Goal: Task Accomplishment & Management: Manage account settings

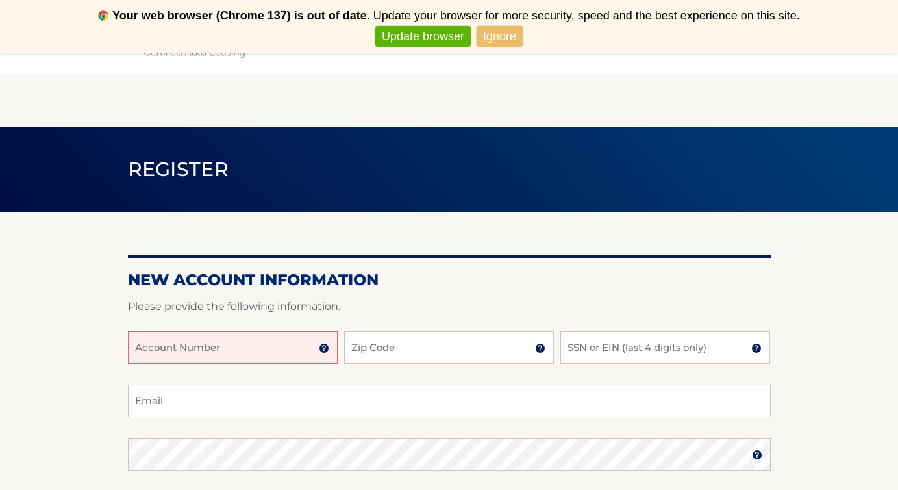
click at [258, 340] on input "Account Number" at bounding box center [233, 347] width 210 height 32
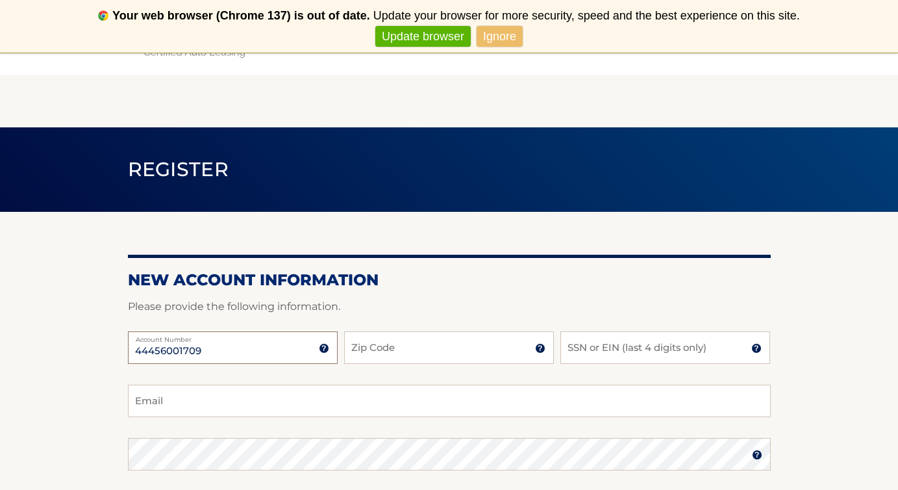
type input "44456001709"
click at [411, 365] on div "44456001709 Account Number 11 digit account number provided on your coupon book…" at bounding box center [449, 357] width 643 height 53
click at [411, 355] on input "Zip Code" at bounding box center [449, 347] width 210 height 32
type input "11385"
click at [603, 358] on input "SSN or EIN (last 4 digits only)" at bounding box center [665, 347] width 210 height 32
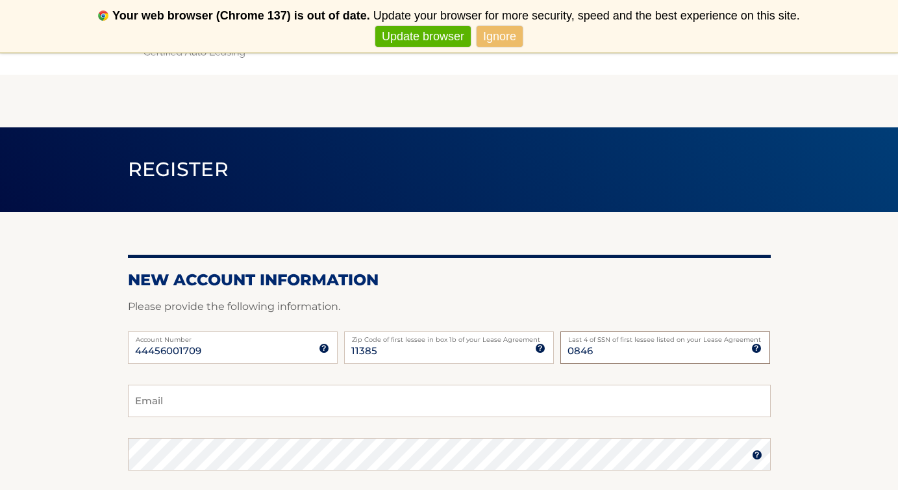
type input "0846"
click at [514, 401] on input "Email" at bounding box center [449, 400] width 643 height 32
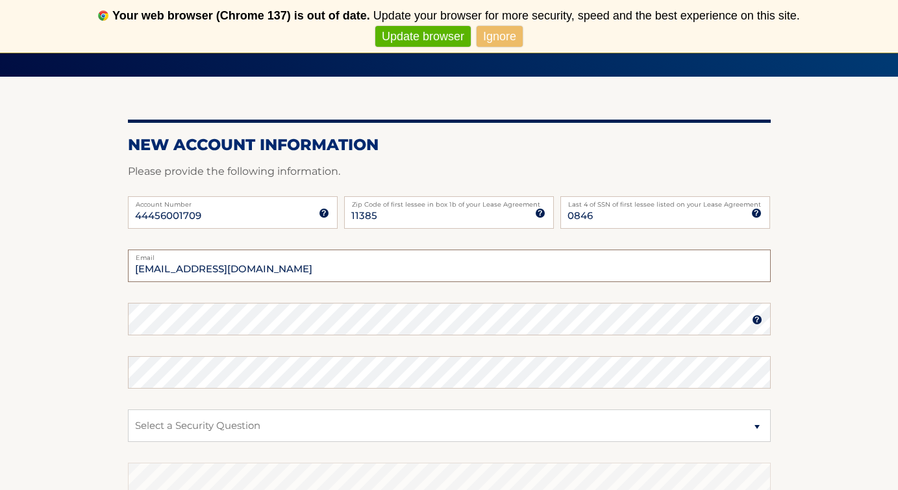
scroll to position [138, 0]
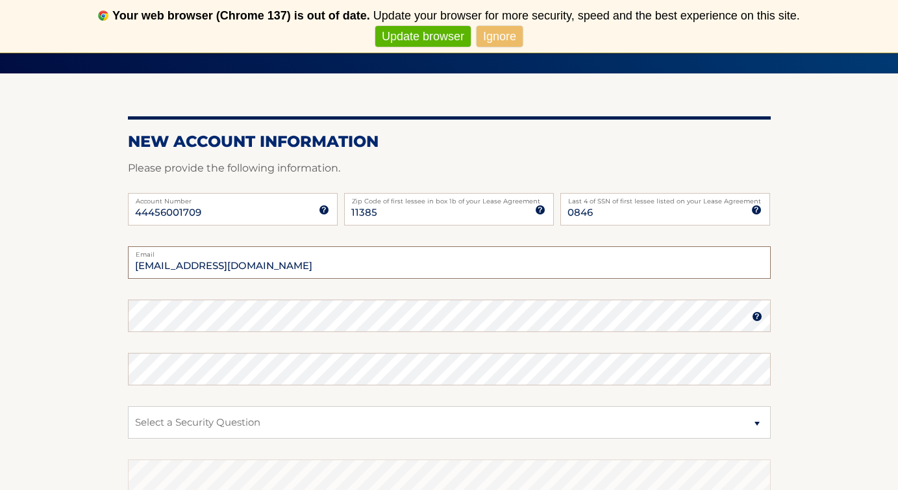
type input "gudiakaur17@gmail.com"
click at [356, 432] on select "Select a Security Question What was the name of your elementary school? What is…" at bounding box center [449, 422] width 643 height 32
select select "2"
click at [329, 418] on select "Select a Security Question What was the name of your elementary school? What is…" at bounding box center [449, 422] width 643 height 32
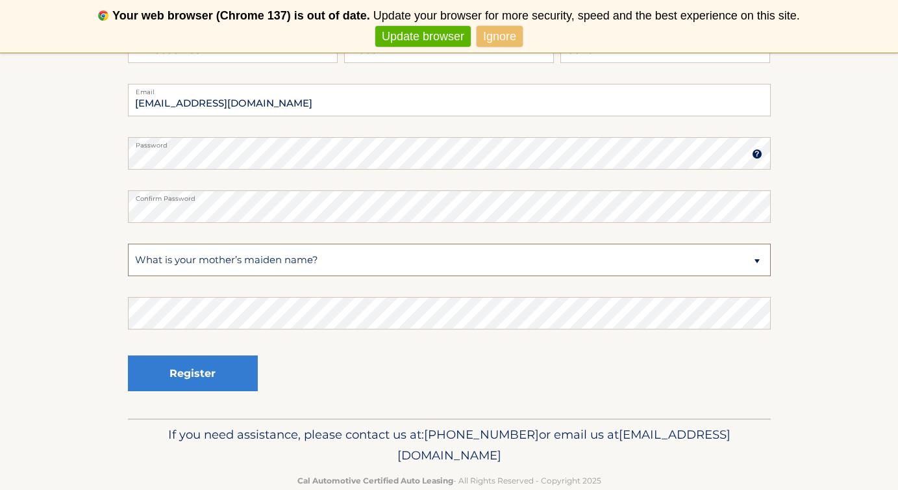
scroll to position [327, 0]
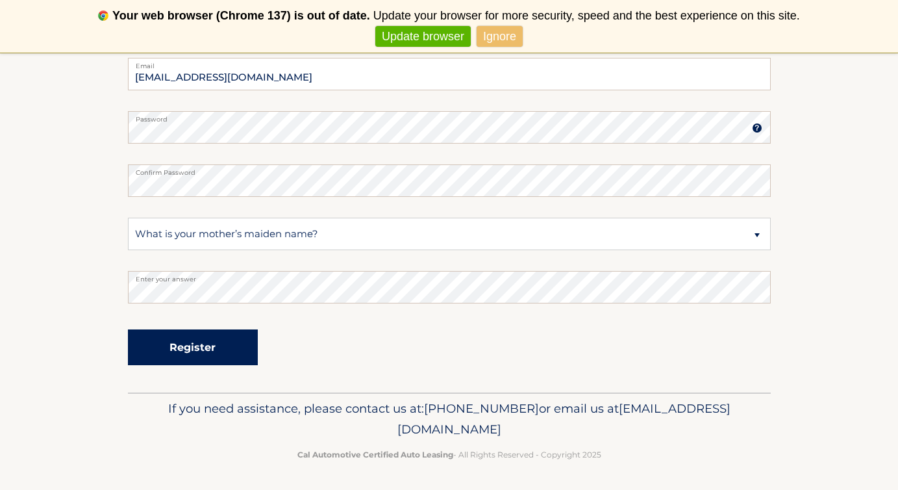
click at [229, 340] on button "Register" at bounding box center [193, 347] width 130 height 36
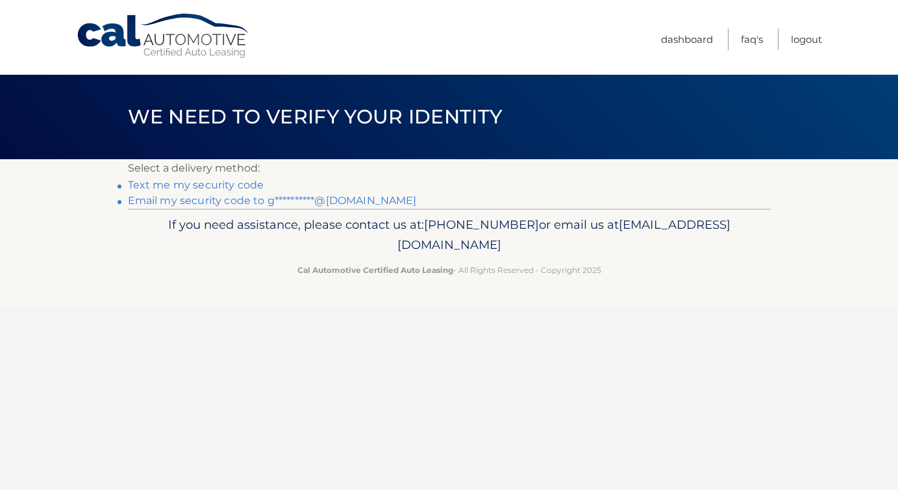
click at [255, 181] on link "Text me my security code" at bounding box center [196, 185] width 136 height 12
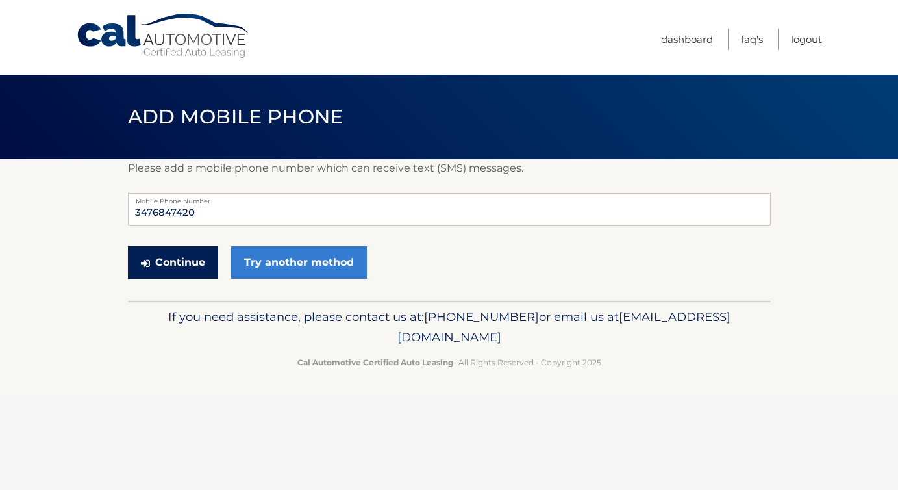
click at [169, 270] on button "Continue" at bounding box center [173, 262] width 90 height 32
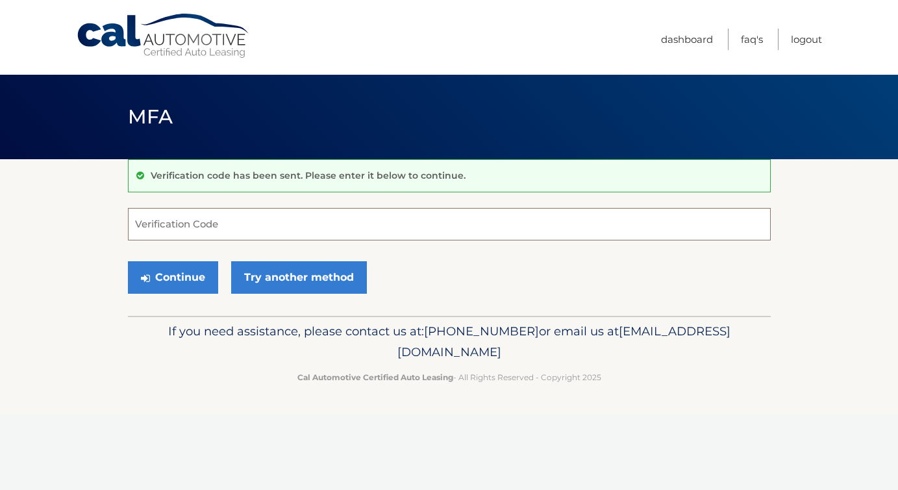
click at [248, 225] on input "Verification Code" at bounding box center [449, 224] width 643 height 32
type input "721034"
click at [164, 280] on button "Continue" at bounding box center [173, 277] width 90 height 32
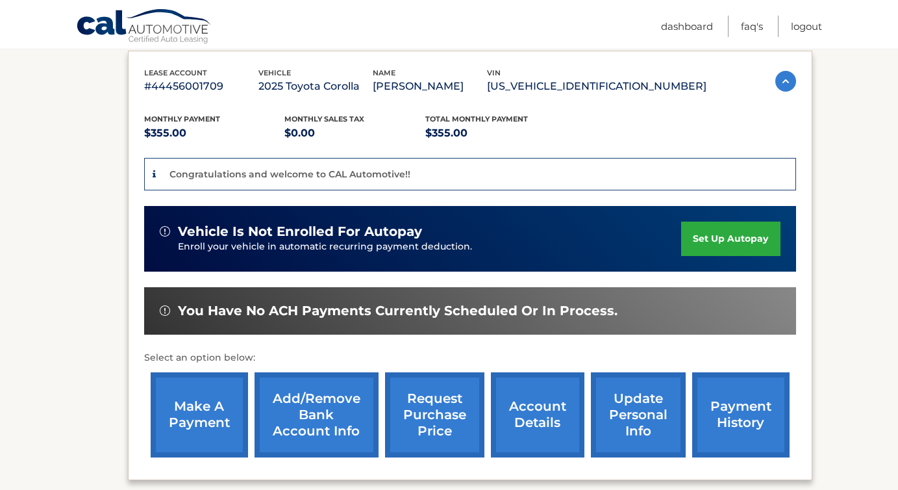
scroll to position [219, 0]
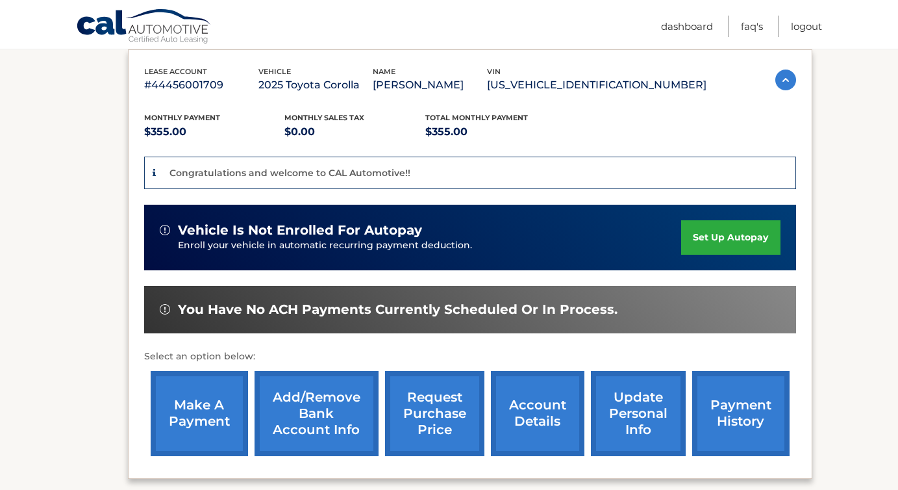
click at [744, 236] on link "set up autopay" at bounding box center [730, 237] width 99 height 34
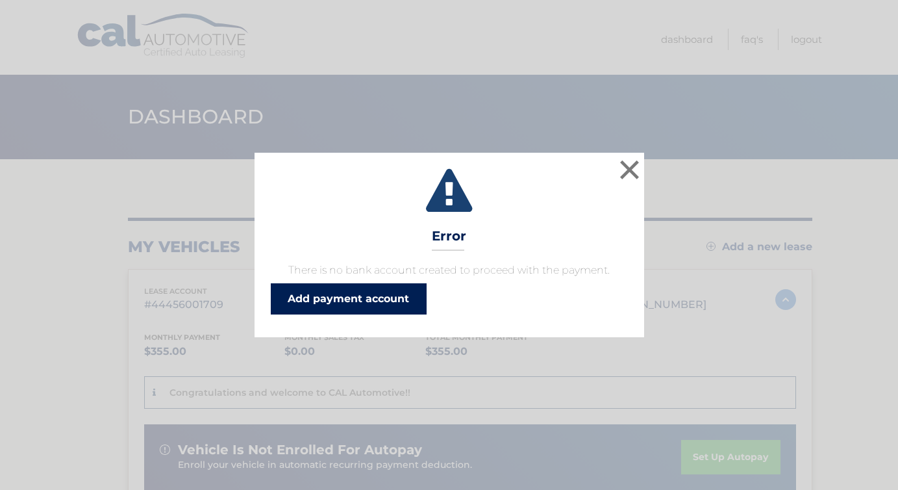
click at [323, 295] on link "Add payment account" at bounding box center [349, 298] width 156 height 31
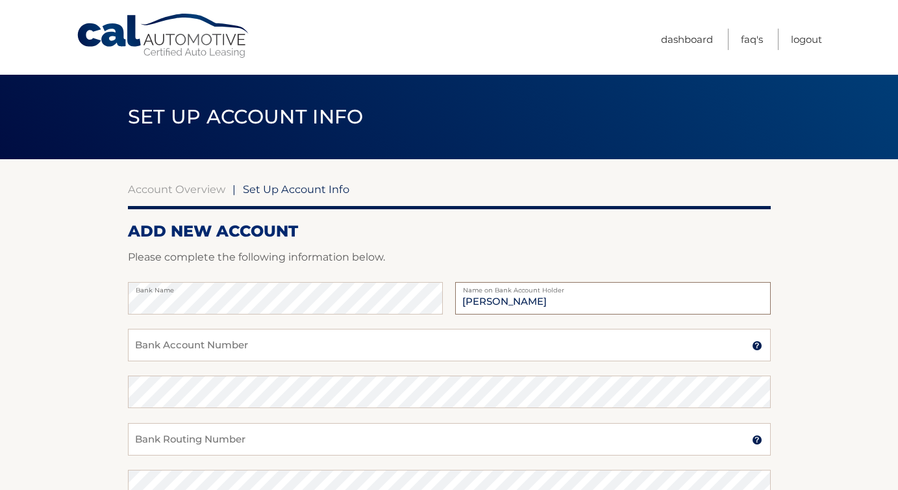
type input "[PERSON_NAME]"
click at [225, 339] on input "Bank Account Number" at bounding box center [449, 345] width 643 height 32
type input "4972614355"
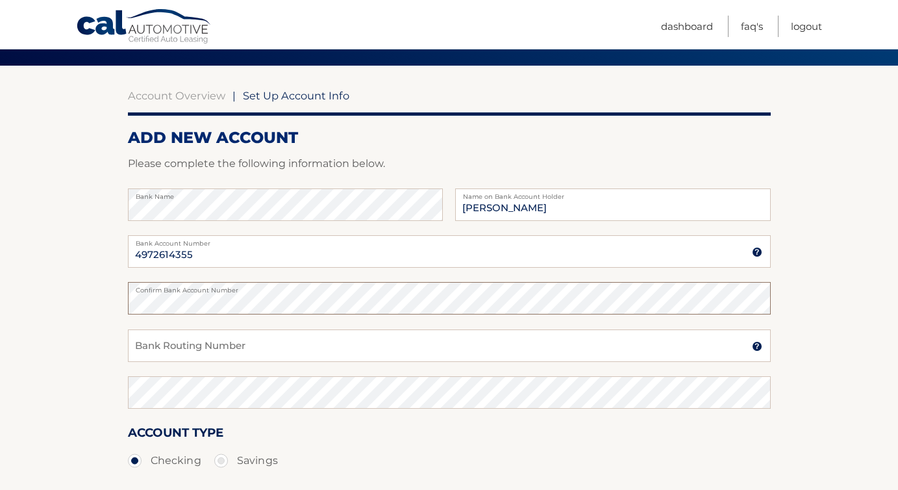
scroll to position [94, 0]
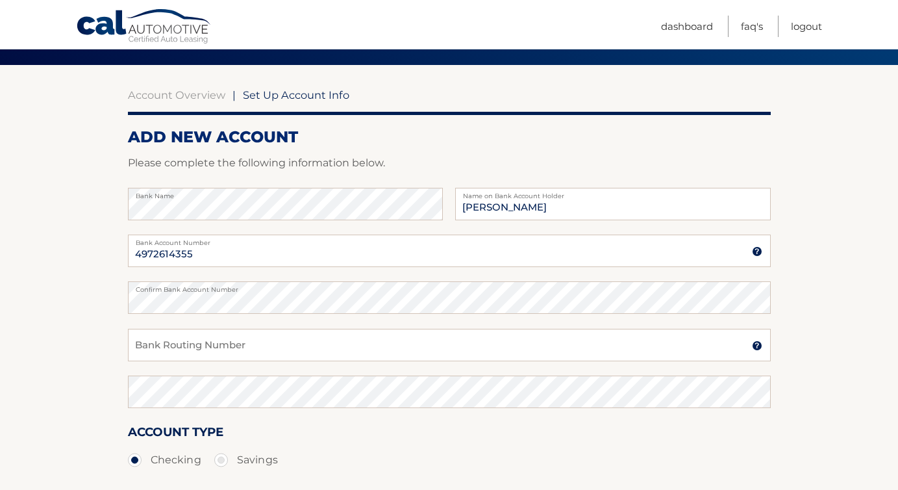
click at [288, 364] on div "Bank Routing Number A 9-digit number at the lower left corner of a check. Conta…" at bounding box center [449, 352] width 643 height 47
click at [288, 342] on input "Bank Routing Number" at bounding box center [449, 345] width 643 height 32
type input "021000089"
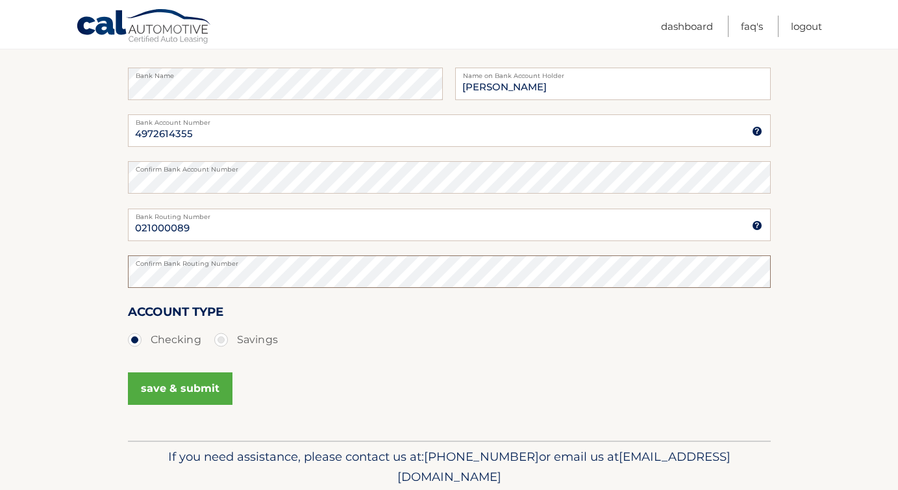
scroll to position [218, 0]
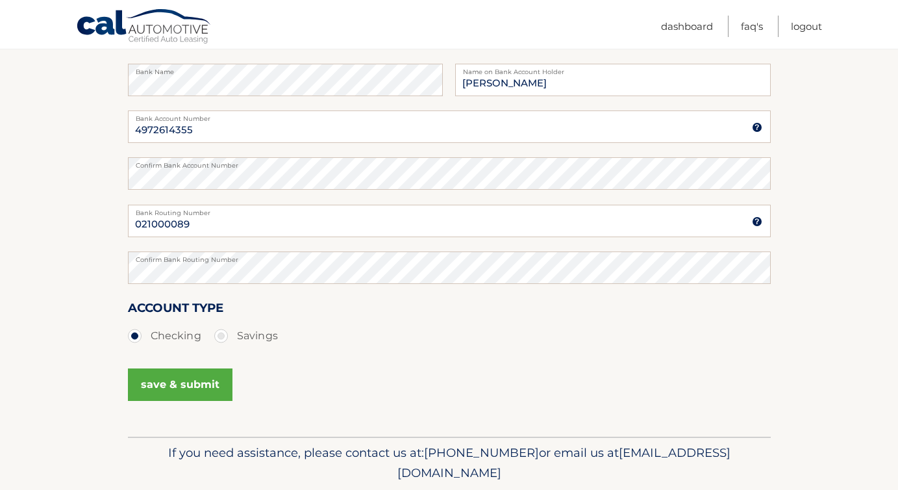
click at [167, 380] on button "save & submit" at bounding box center [180, 384] width 105 height 32
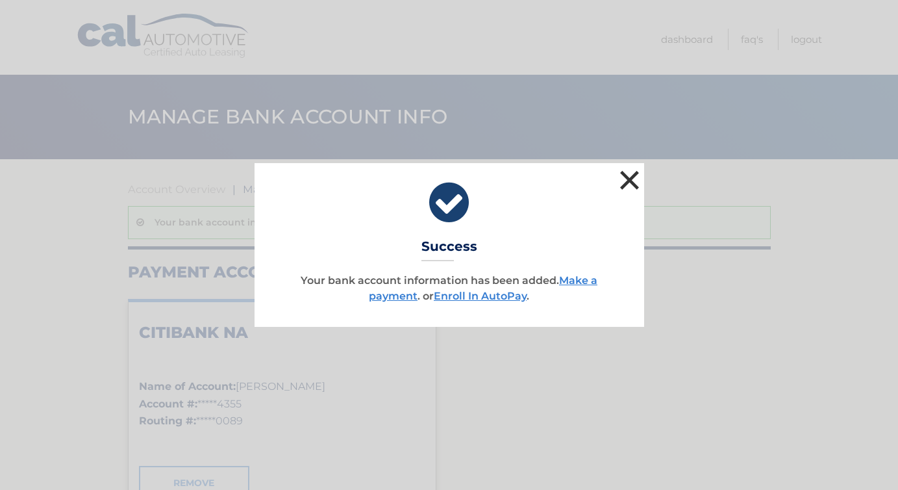
click at [631, 182] on button "×" at bounding box center [630, 180] width 26 height 26
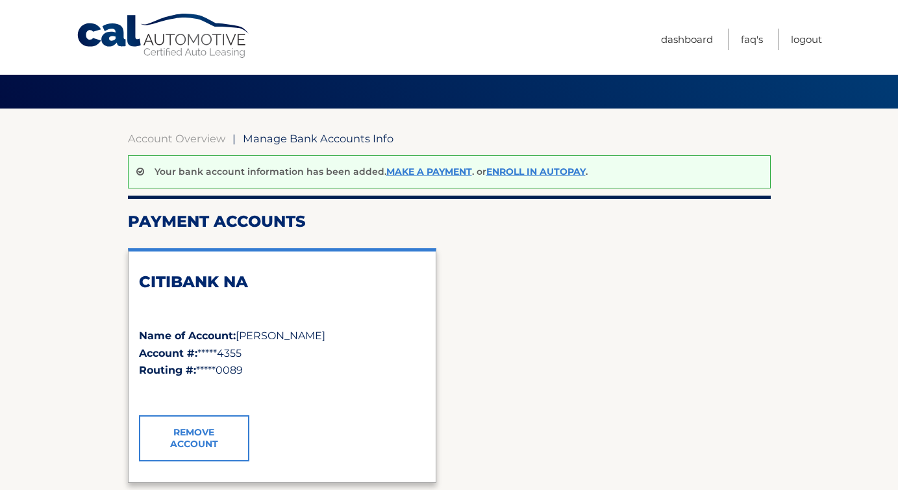
scroll to position [58, 0]
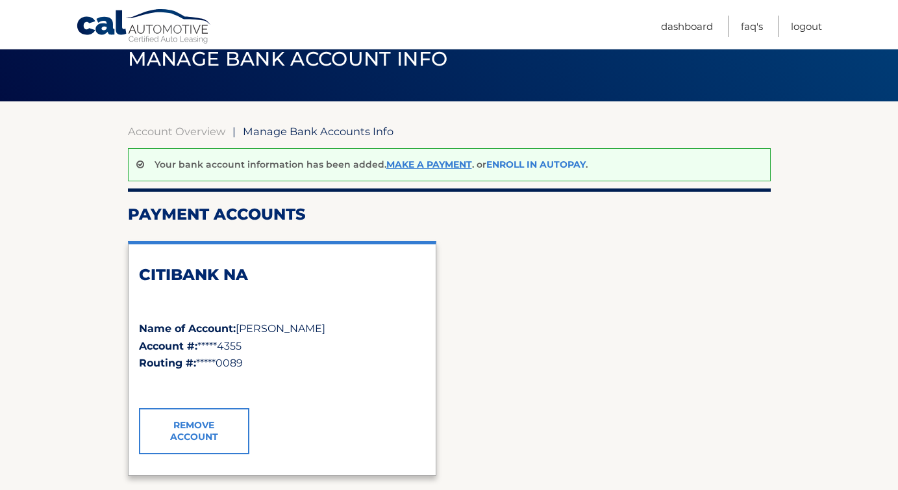
click at [532, 162] on link "Enroll In AutoPay" at bounding box center [535, 164] width 99 height 12
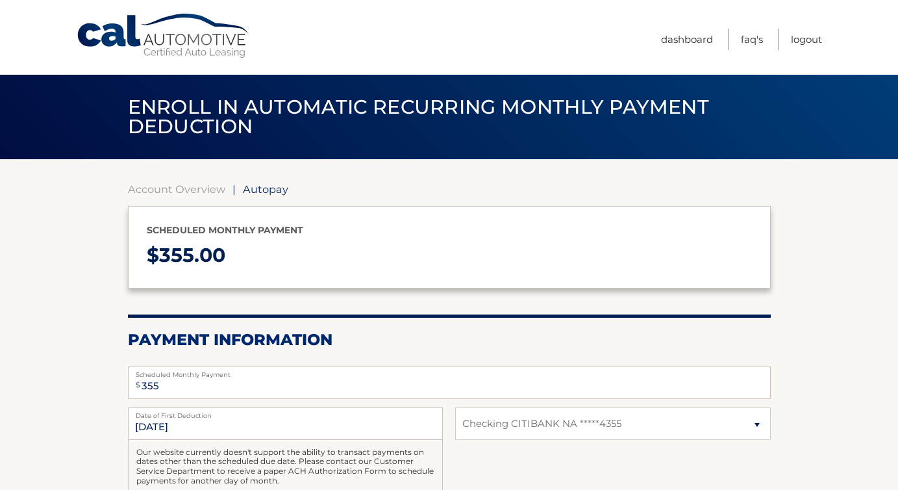
select select "MmZmYjRiYWUtMjJjYy00NDgyLWEwMWMtYTMyYjg3NTk0ZmEz"
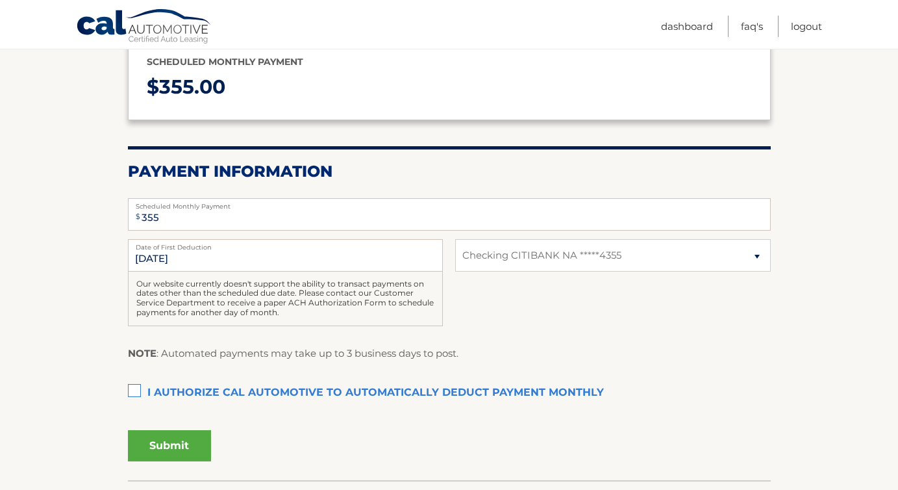
scroll to position [223, 0]
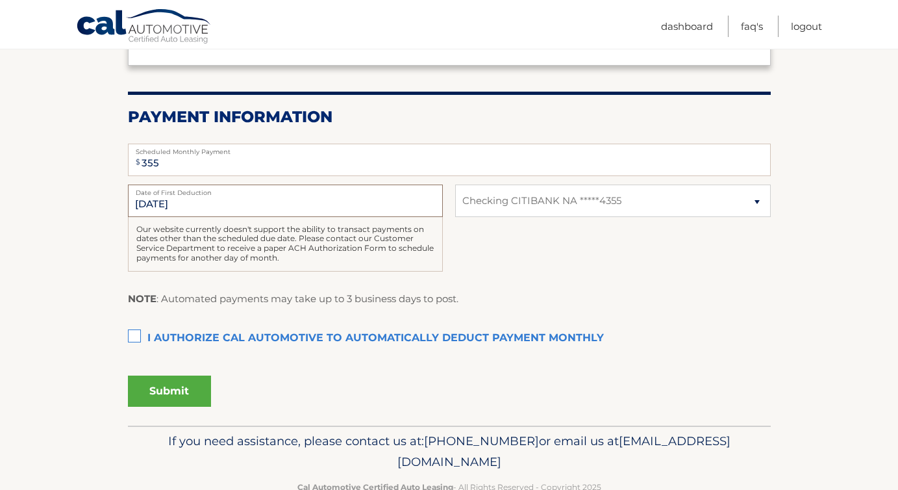
click at [336, 212] on input "[DATE]" at bounding box center [285, 200] width 315 height 32
click at [173, 203] on input "[DATE]" at bounding box center [285, 200] width 315 height 32
click at [189, 203] on input "9/21/2025" at bounding box center [285, 200] width 315 height 32
click at [125, 334] on section "Account Overview | Autopay Scheduled monthly payment $ 355.00 Payment Informati…" at bounding box center [449, 180] width 898 height 489
click at [137, 334] on label "I authorize cal automotive to automatically deduct payment monthly This checkbo…" at bounding box center [449, 338] width 643 height 26
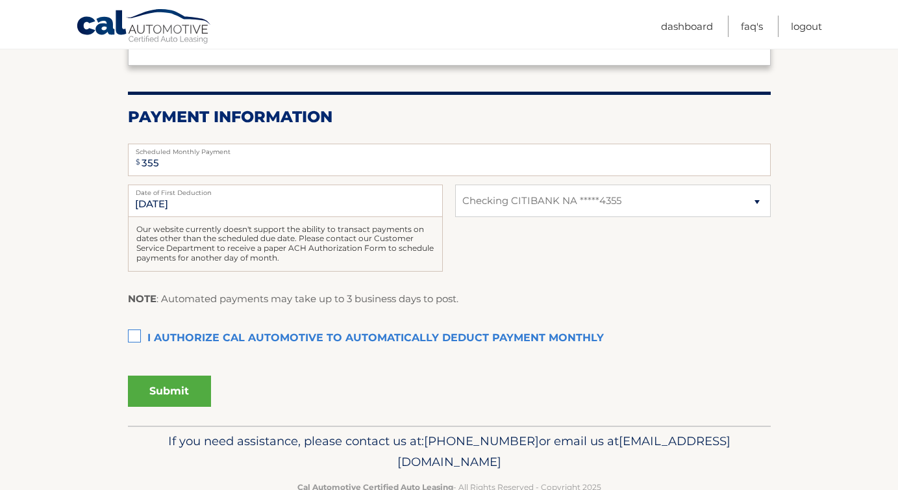
click at [0, 0] on input "I authorize cal automotive to automatically deduct payment monthly This checkbo…" at bounding box center [0, 0] width 0 height 0
click at [185, 384] on button "Submit" at bounding box center [169, 390] width 83 height 31
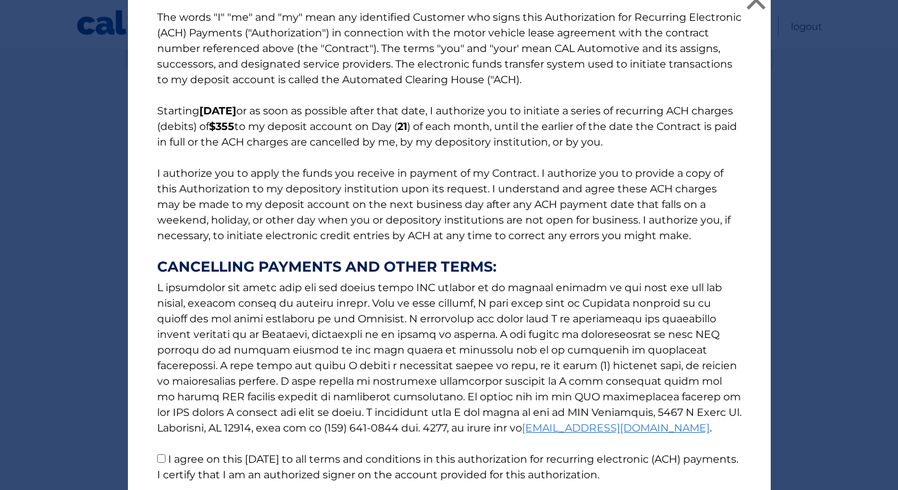
scroll to position [123, 0]
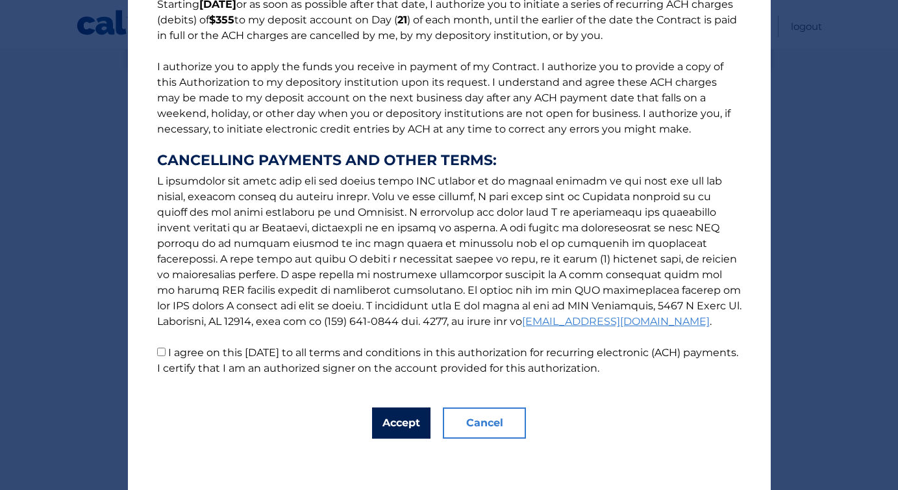
click at [390, 423] on button "Accept" at bounding box center [401, 422] width 58 height 31
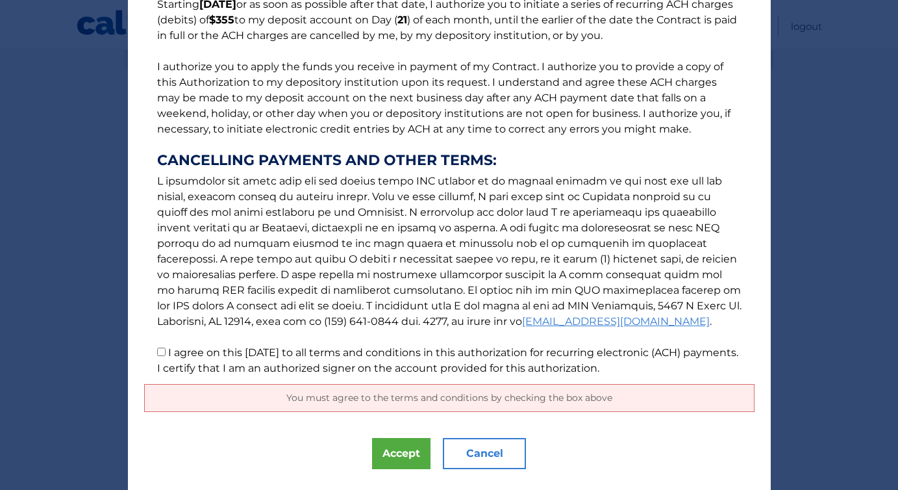
click at [160, 349] on input "I agree on this 09/08/2025 to all terms and conditions in this authorization fo…" at bounding box center [161, 351] width 8 height 8
checkbox input "true"
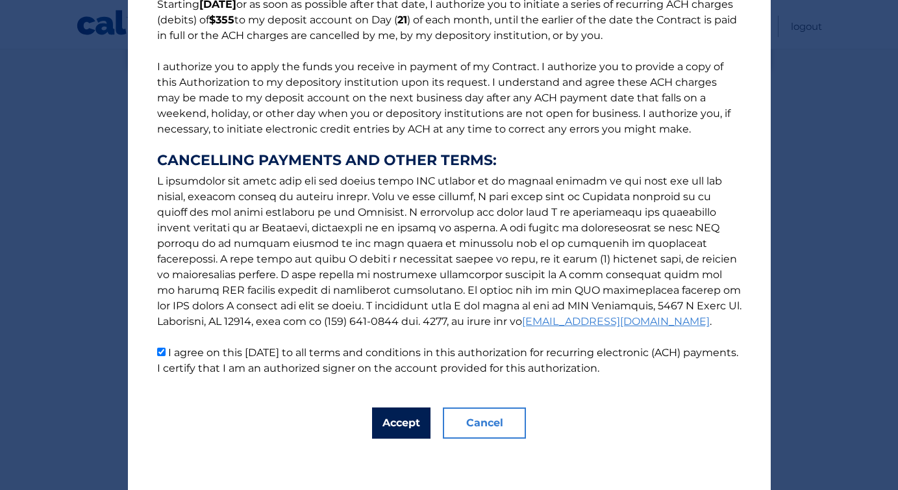
click at [393, 434] on button "Accept" at bounding box center [401, 422] width 58 height 31
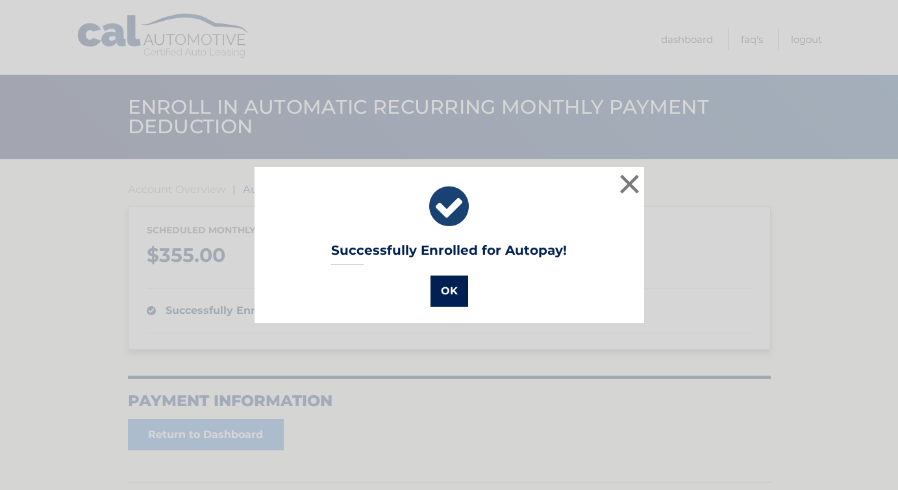
click at [460, 286] on button "OK" at bounding box center [450, 290] width 38 height 31
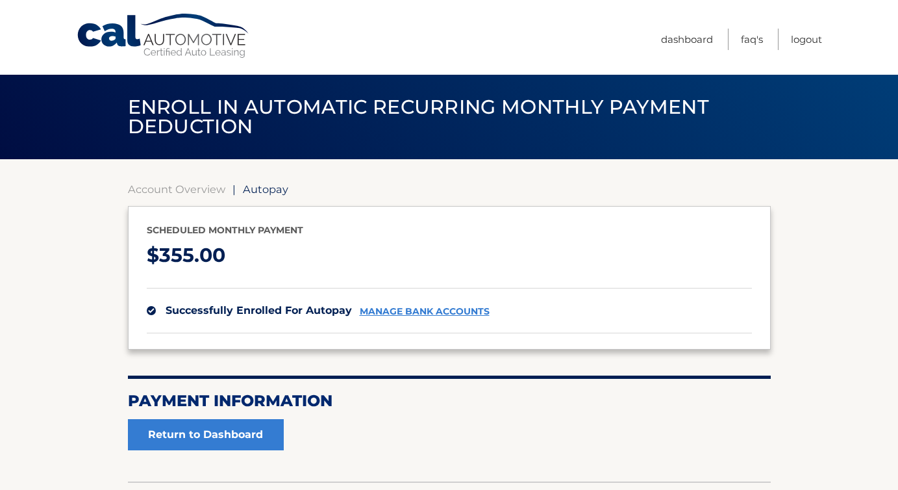
click at [688, 51] on ul "Dashboard FAQ's Logout" at bounding box center [741, 37] width 161 height 75
click at [688, 26] on ul "Dashboard FAQ's Logout" at bounding box center [741, 37] width 161 height 75
click at [688, 37] on link "Dashboard" at bounding box center [687, 39] width 52 height 21
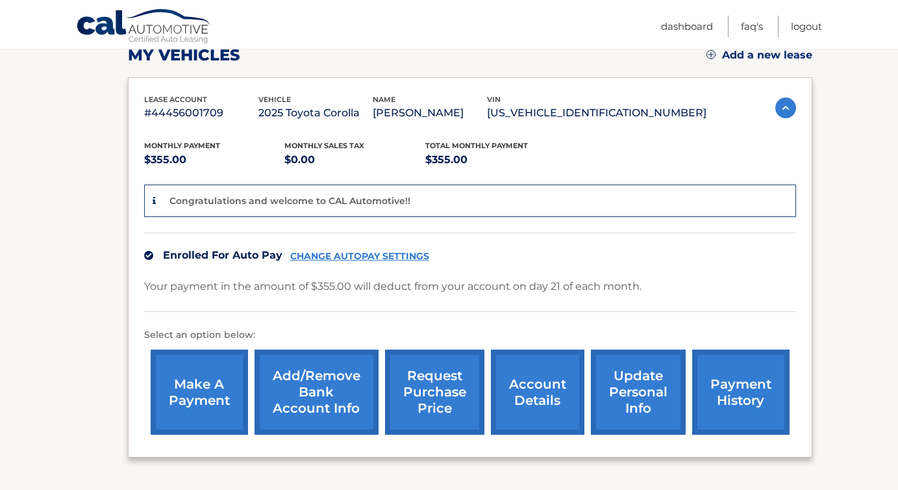
scroll to position [186, 0]
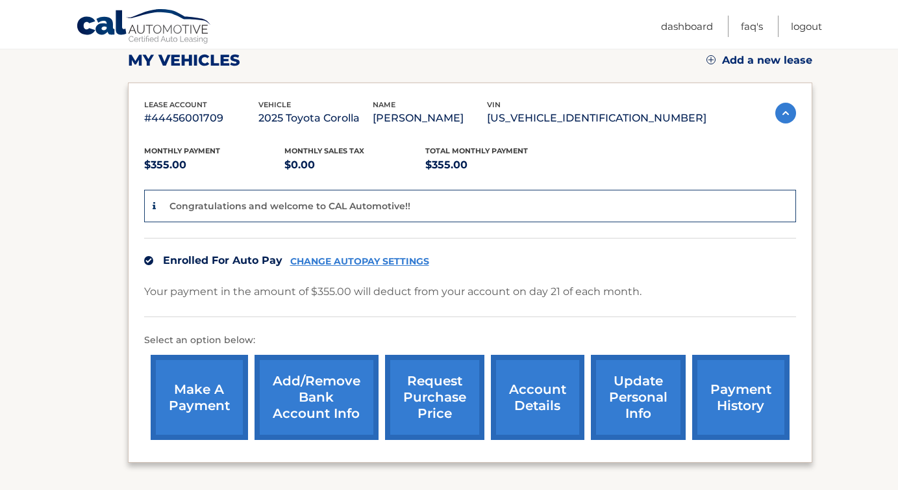
click at [540, 377] on link "account details" at bounding box center [538, 397] width 94 height 85
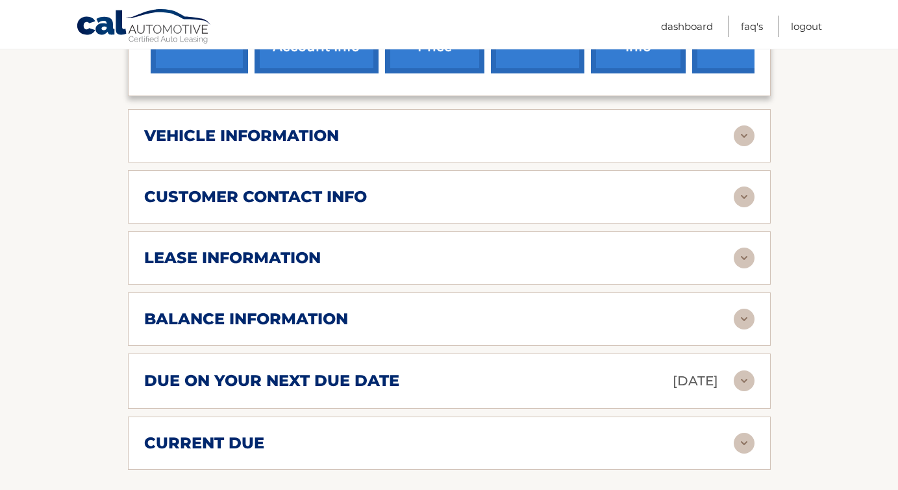
scroll to position [538, 0]
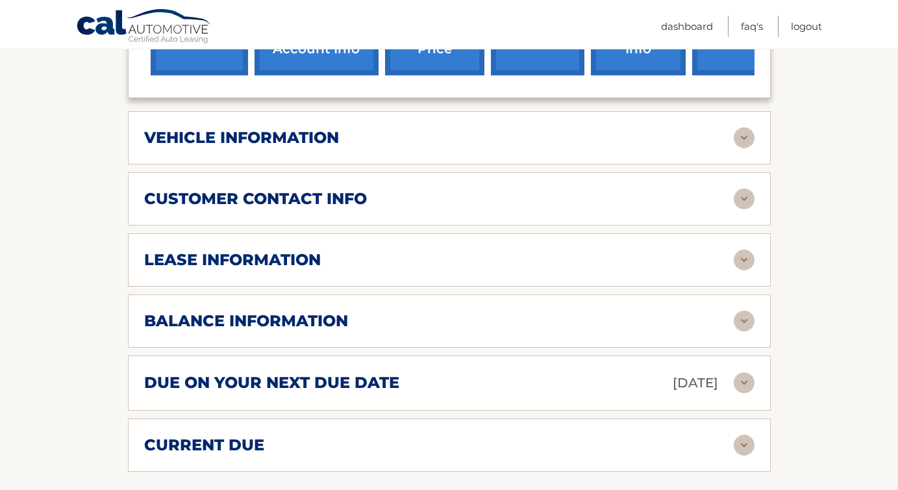
click at [605, 131] on div "vehicle information vehicle Year [DATE] vehicle make Toyota vehicle model Corol…" at bounding box center [449, 137] width 643 height 53
click at [740, 127] on img at bounding box center [744, 137] width 21 height 21
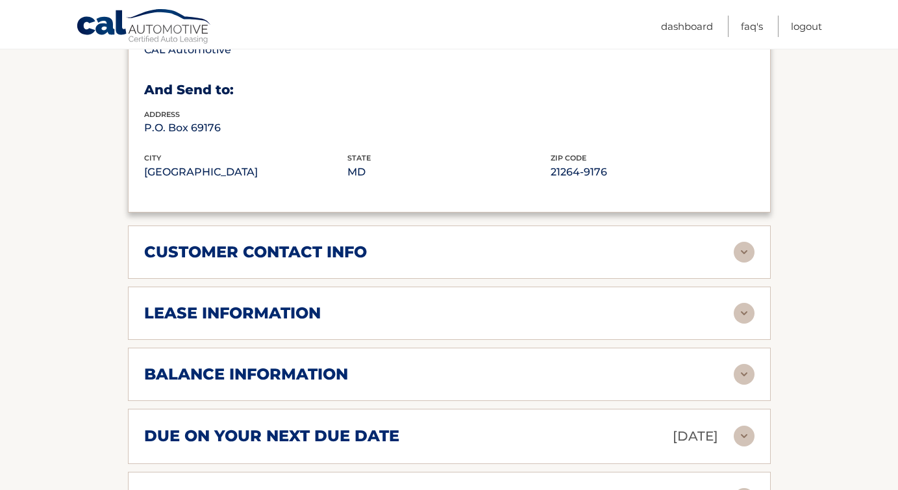
scroll to position [799, 0]
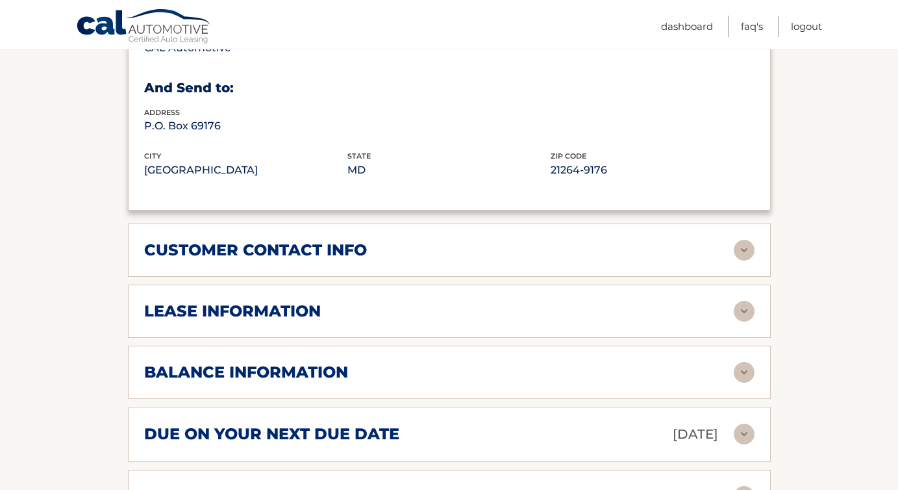
click at [760, 240] on div "customer contact info full name [PERSON_NAME] street address [STREET_ADDRESS] c…" at bounding box center [449, 249] width 643 height 53
click at [741, 240] on img at bounding box center [744, 250] width 21 height 21
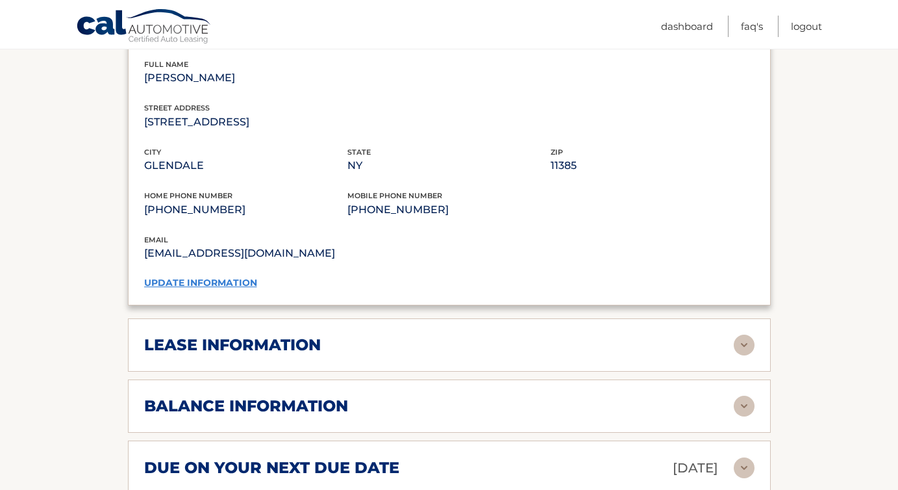
scroll to position [1024, 0]
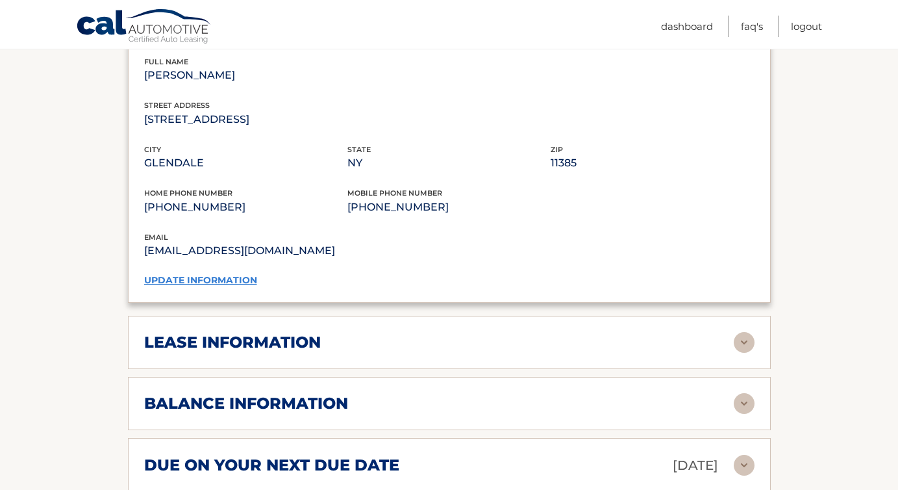
click at [751, 332] on img at bounding box center [744, 342] width 21 height 21
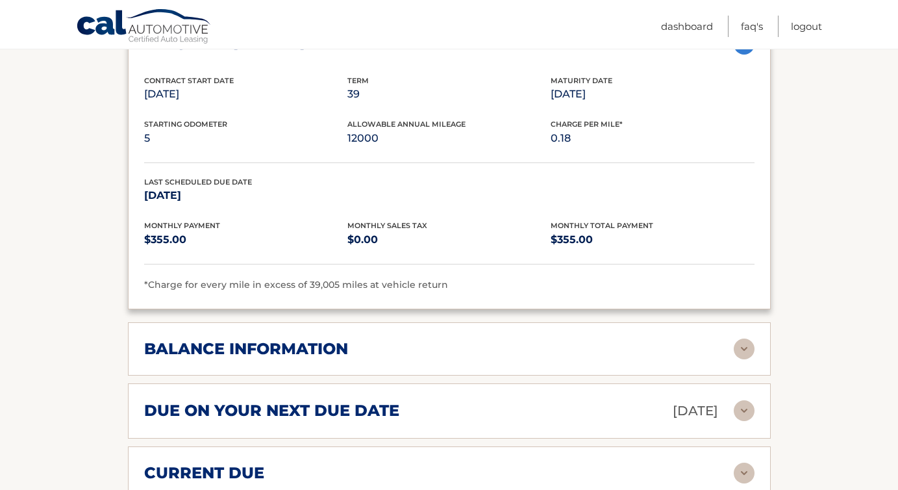
scroll to position [1325, 0]
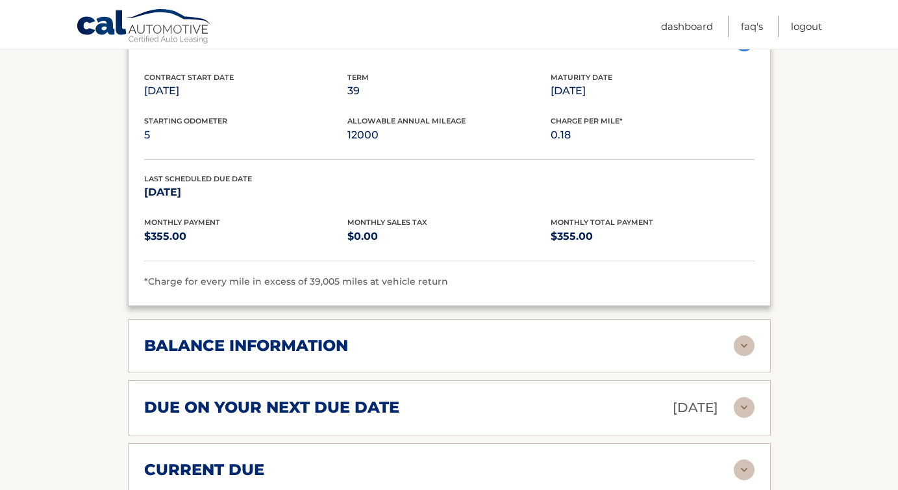
click at [745, 335] on img at bounding box center [744, 345] width 21 height 21
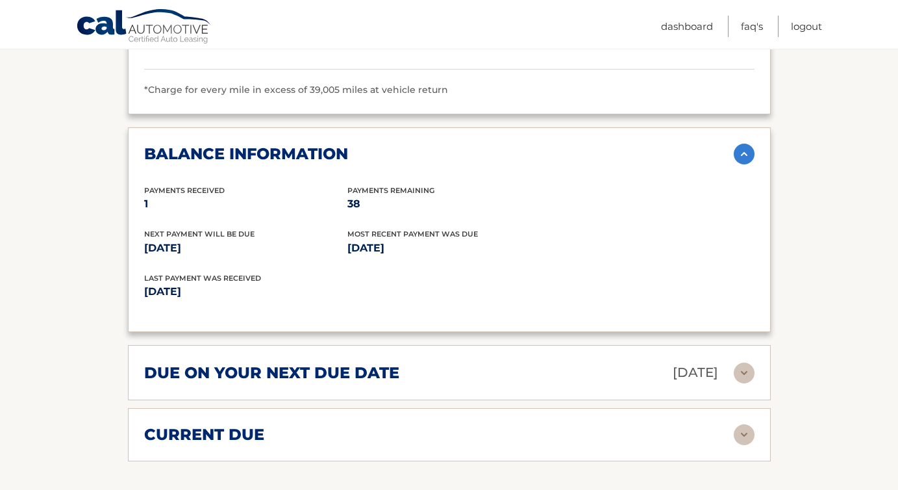
scroll to position [1519, 0]
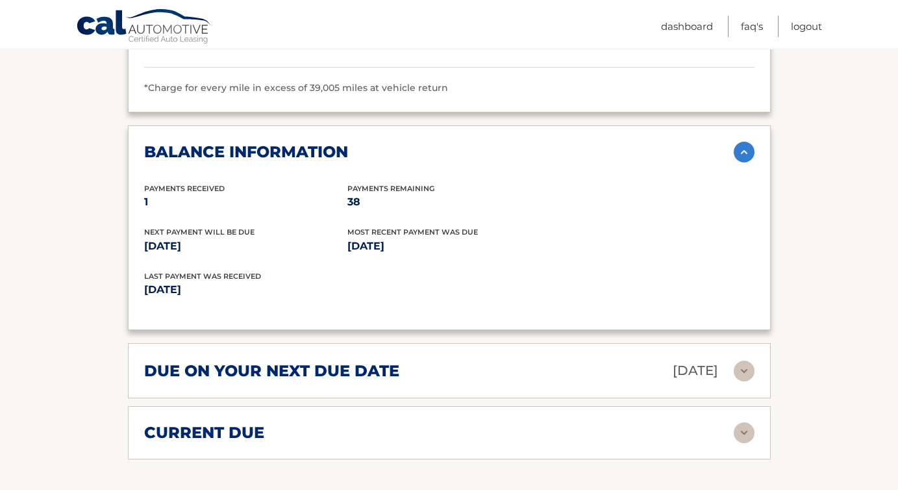
click at [744, 360] on img at bounding box center [744, 370] width 21 height 21
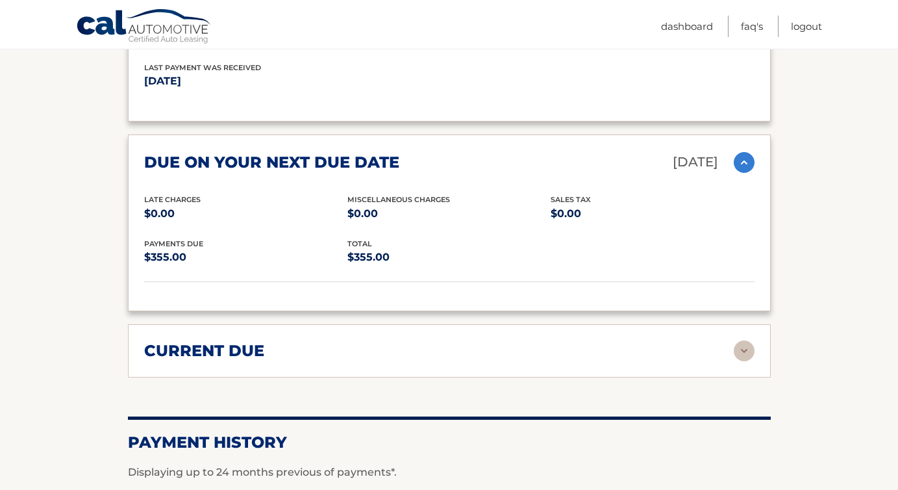
scroll to position [1727, 0]
click at [743, 338] on div "current due Late Charges $0.00 Miscelleneous Charges* $0.00 Sales Tax $0.00 pay…" at bounding box center [449, 351] width 643 height 53
click at [744, 341] on img at bounding box center [744, 351] width 21 height 21
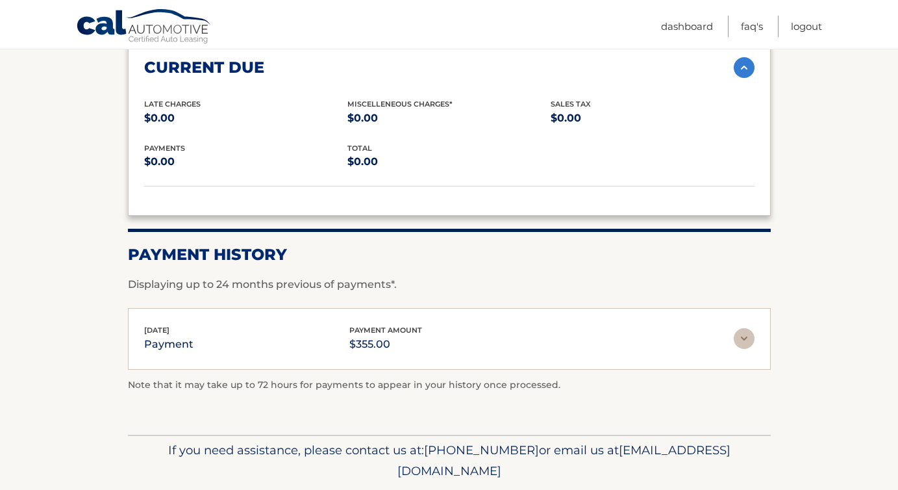
scroll to position [2016, 0]
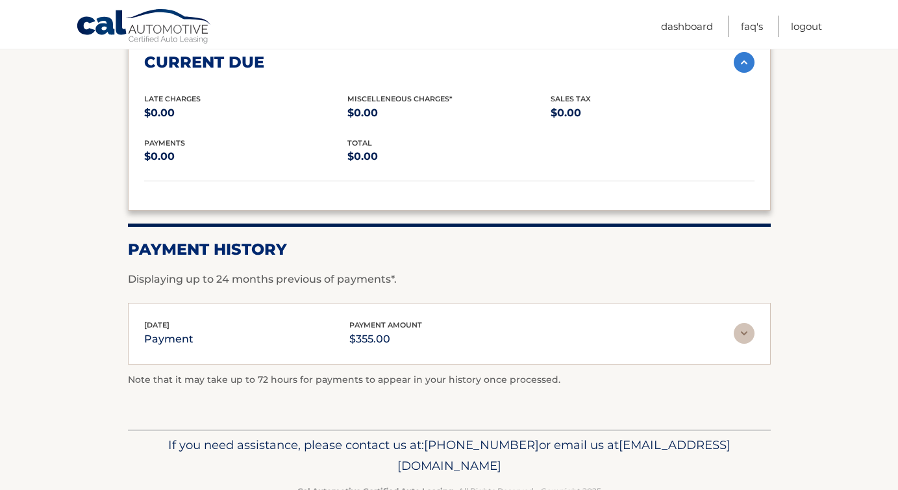
click at [743, 323] on img at bounding box center [744, 333] width 21 height 21
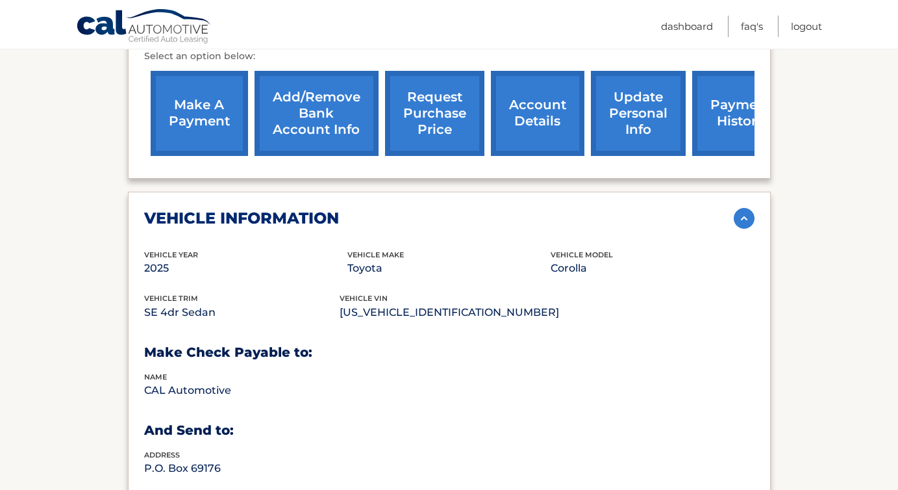
scroll to position [408, 0]
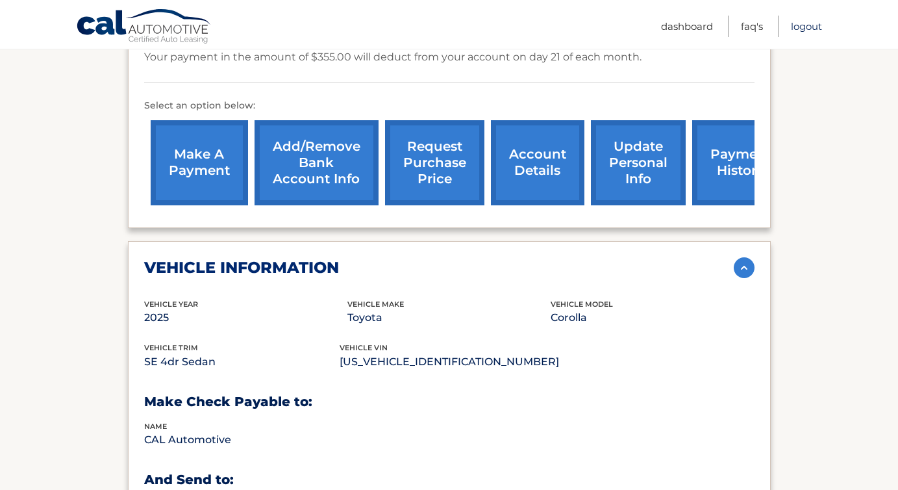
click at [818, 27] on link "Logout" at bounding box center [806, 26] width 31 height 21
